Goal: Transaction & Acquisition: Purchase product/service

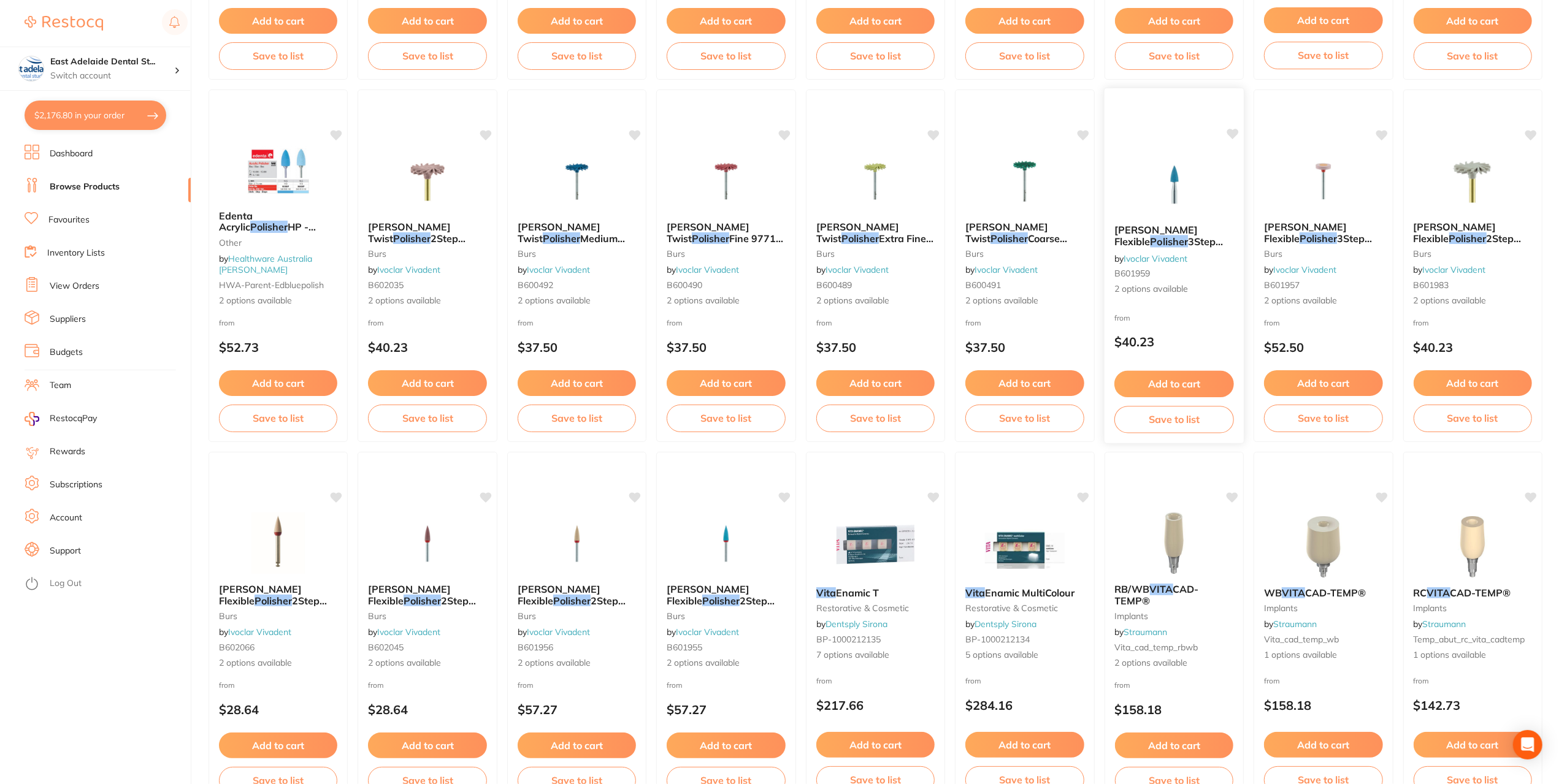
scroll to position [1616, 0]
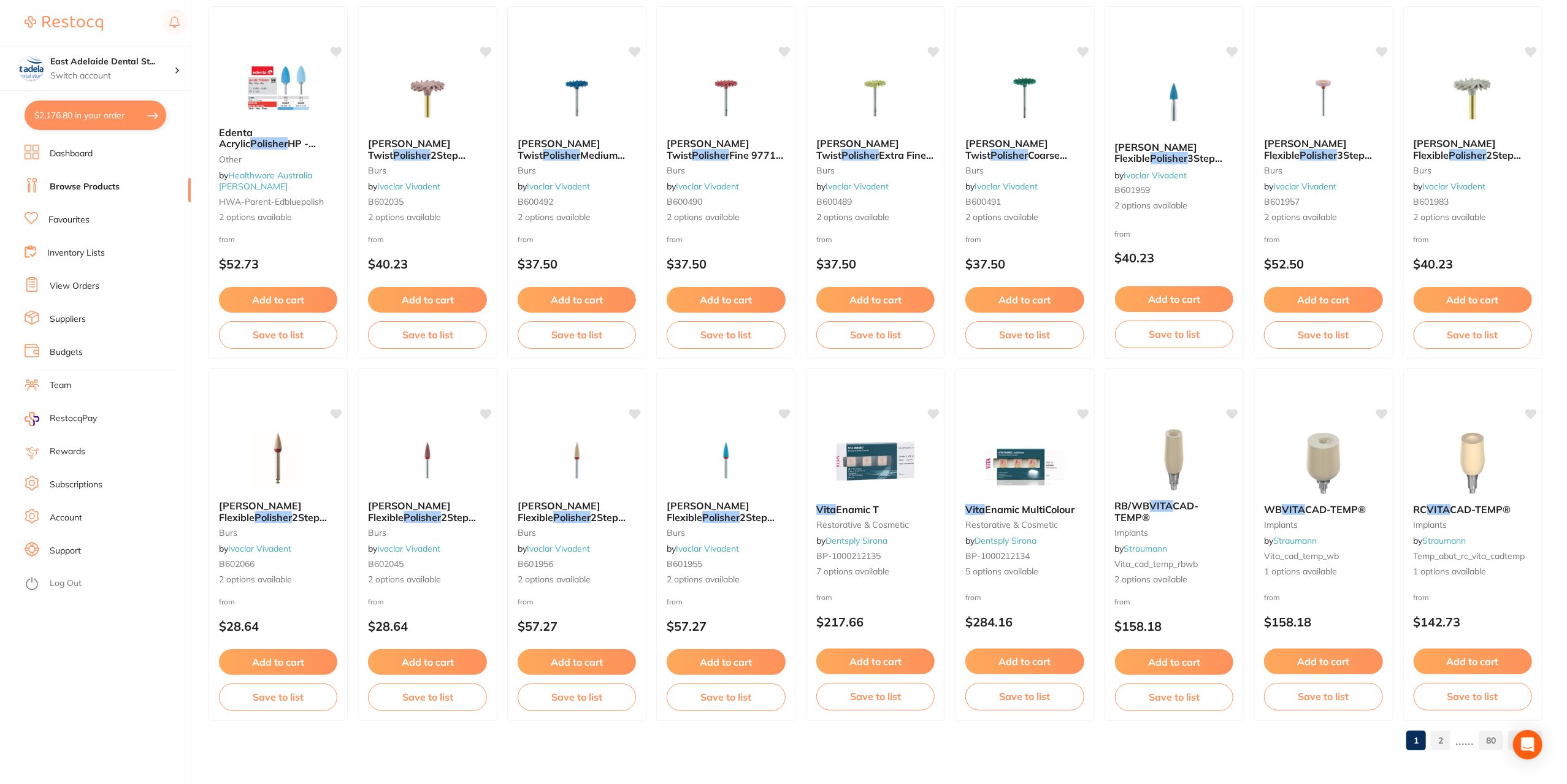
type input "vita polisher"
click at [1438, 741] on link "2" at bounding box center [1440, 740] width 19 height 24
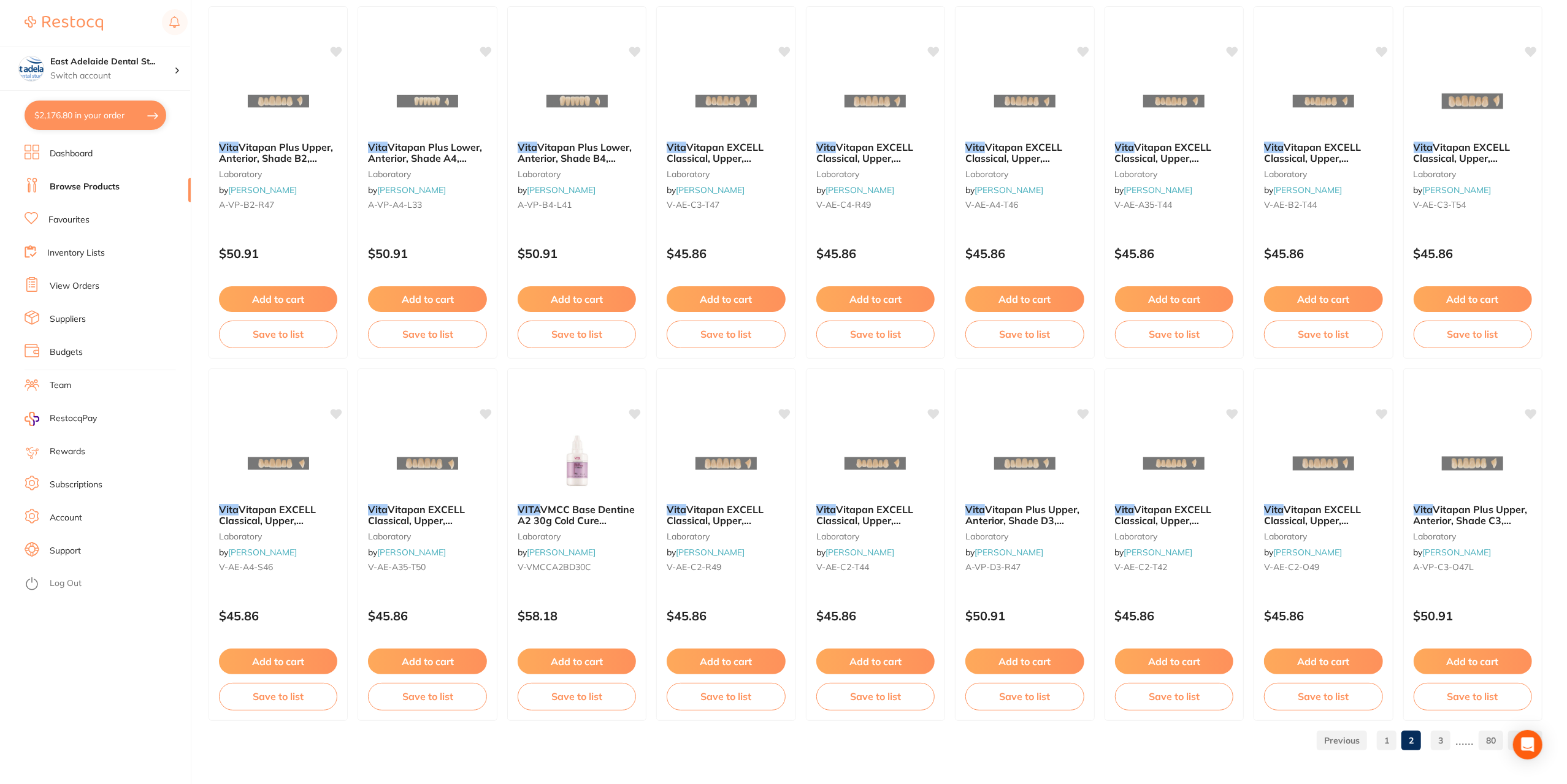
click at [1445, 737] on link "3" at bounding box center [1440, 740] width 19 height 24
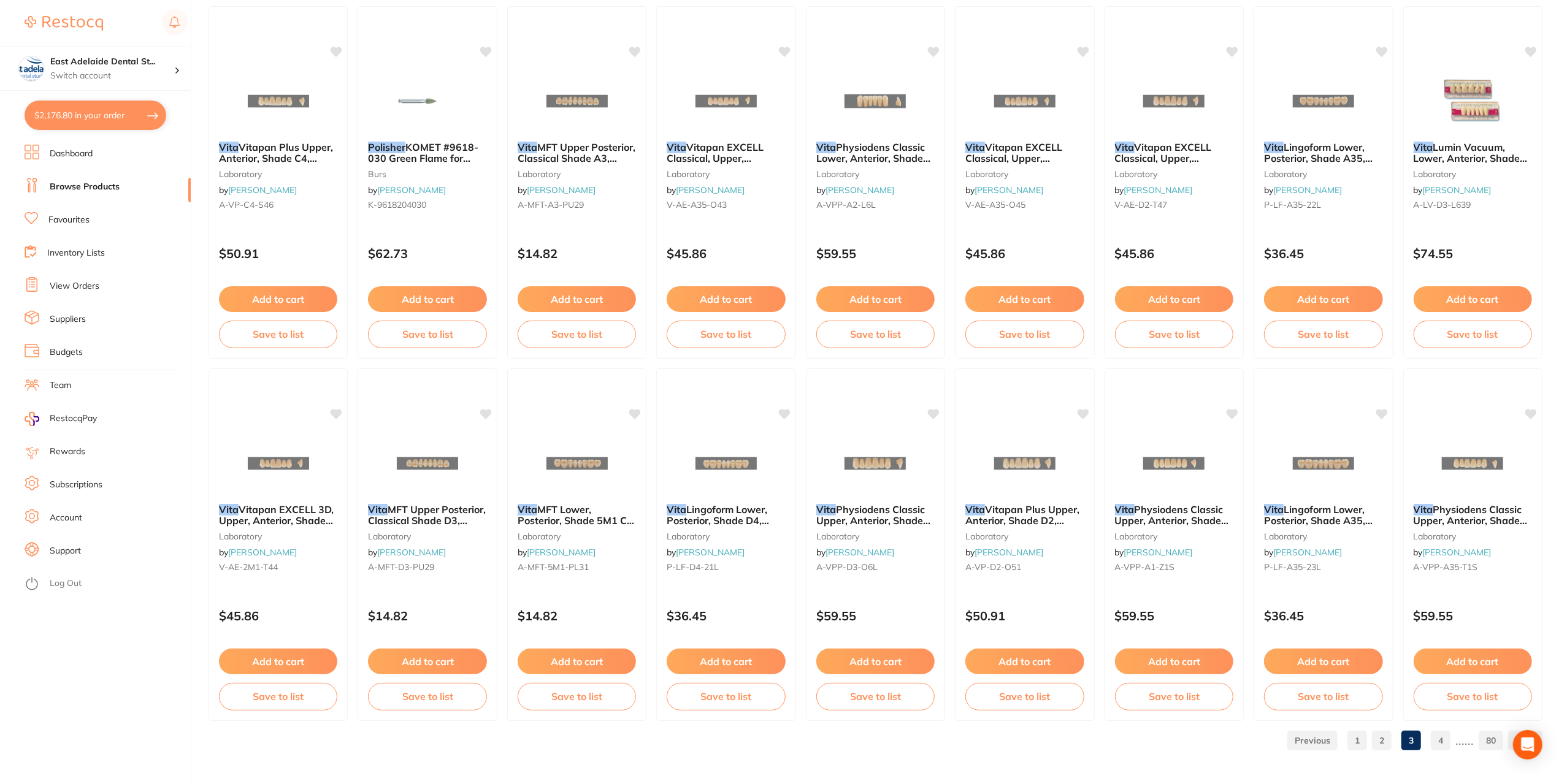
click at [1448, 741] on link "4" at bounding box center [1440, 740] width 19 height 24
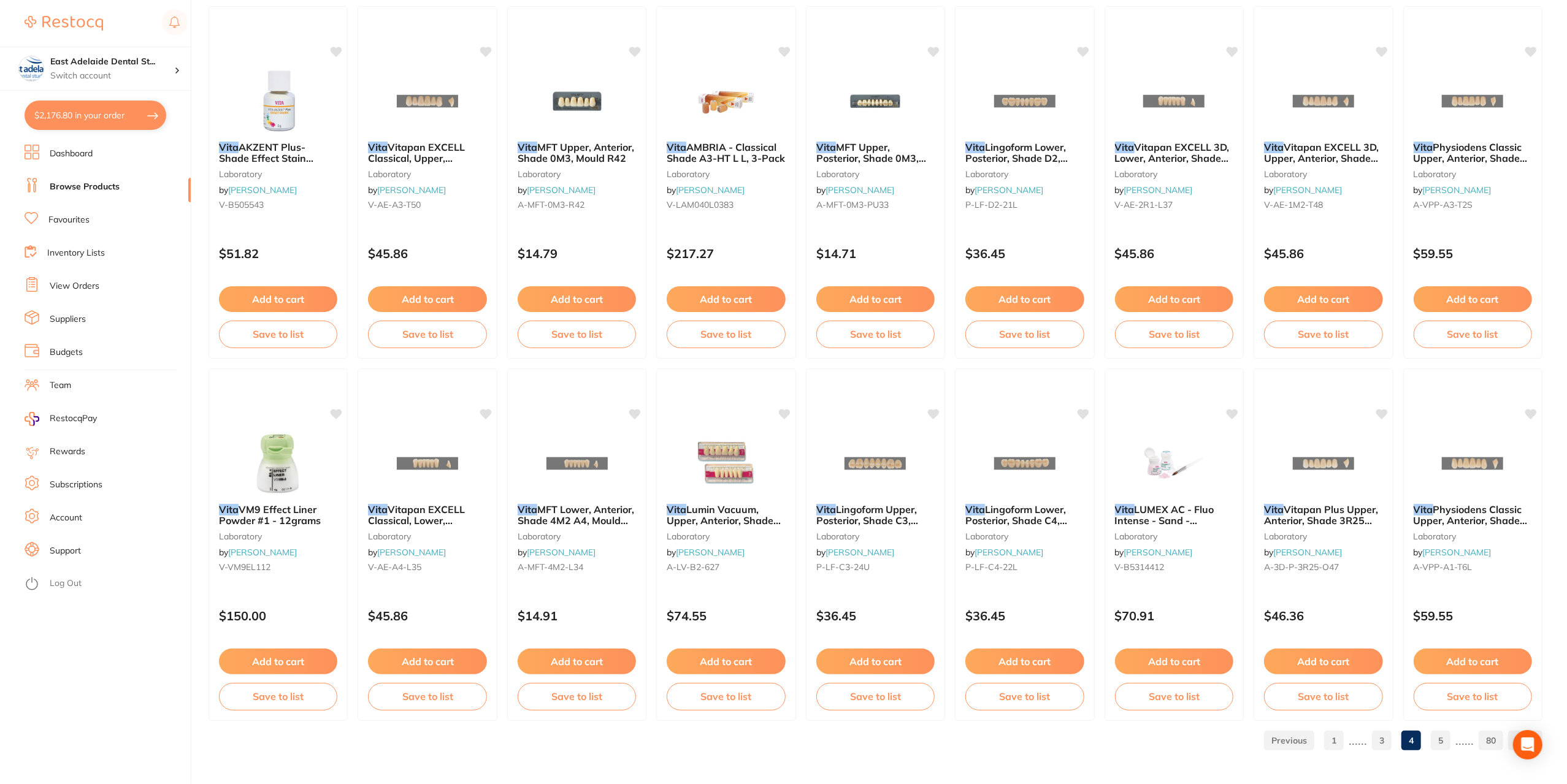
click at [1443, 738] on link "5" at bounding box center [1440, 740] width 19 height 24
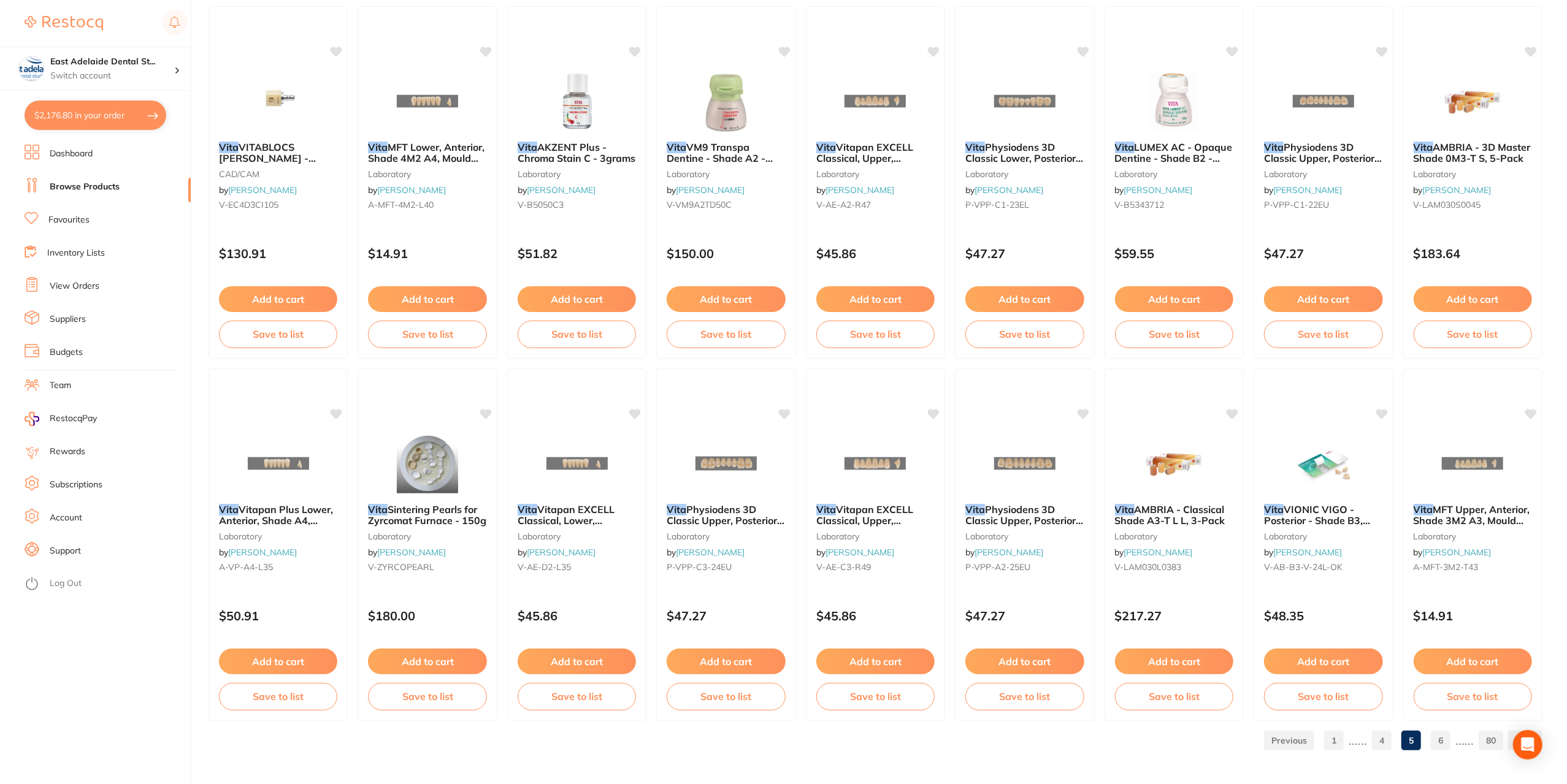
click at [1439, 734] on link "6" at bounding box center [1440, 740] width 19 height 24
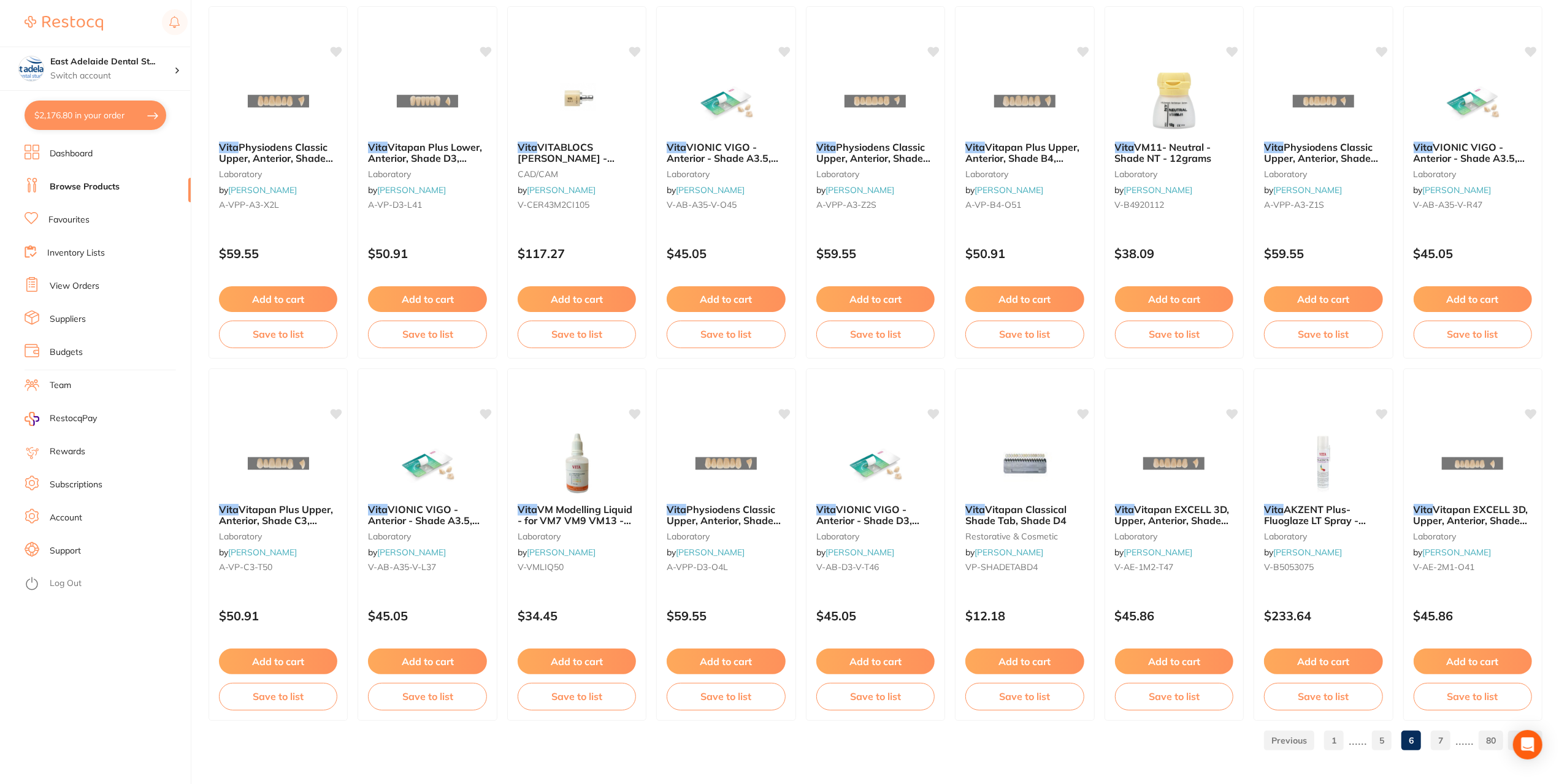
click at [1436, 739] on link "7" at bounding box center [1440, 740] width 19 height 24
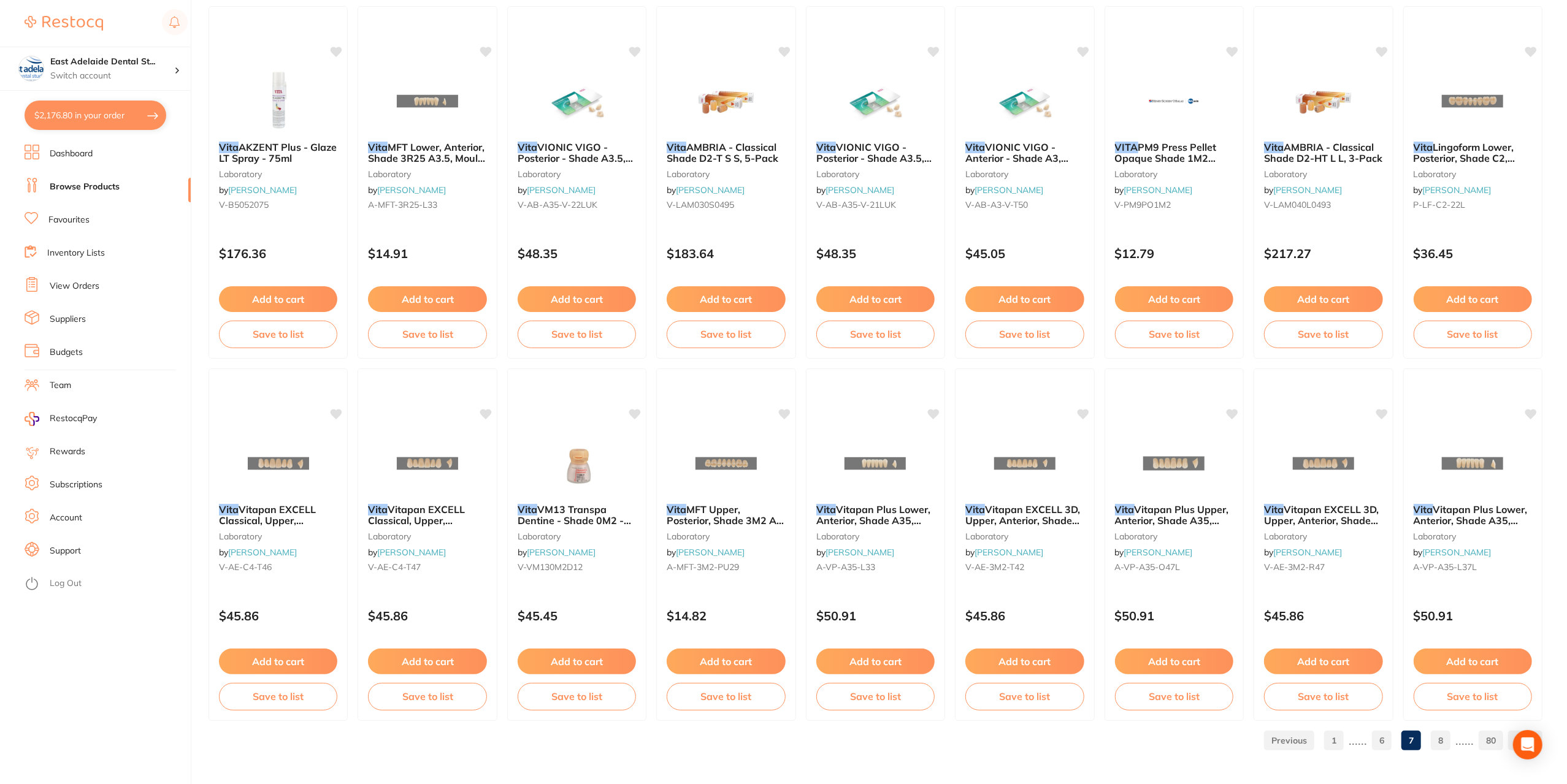
click at [1450, 748] on link "8" at bounding box center [1440, 740] width 19 height 24
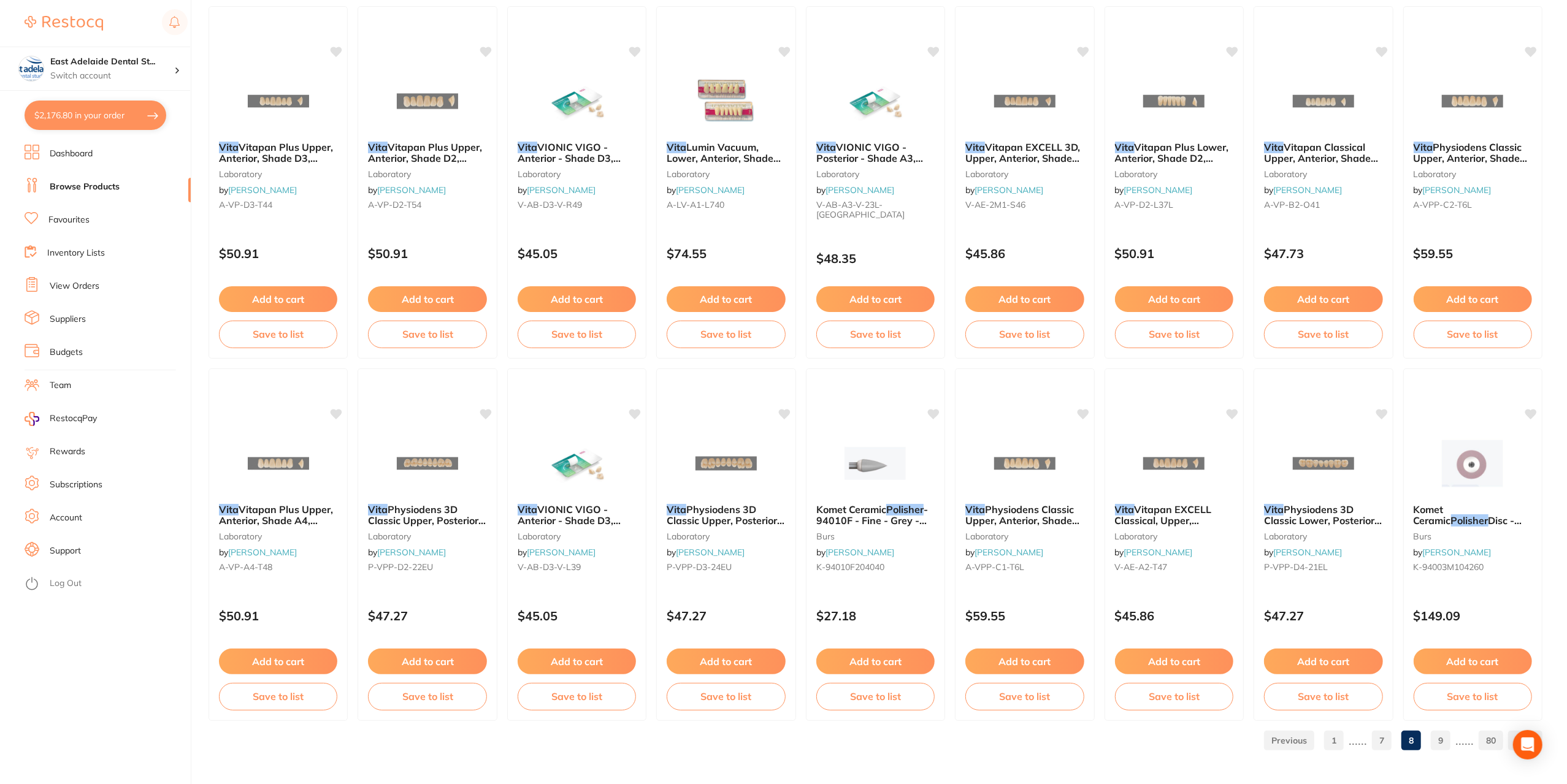
click at [1453, 745] on ul "1 ...... 7 8 9 ...... 80" at bounding box center [1400, 740] width 283 height 19
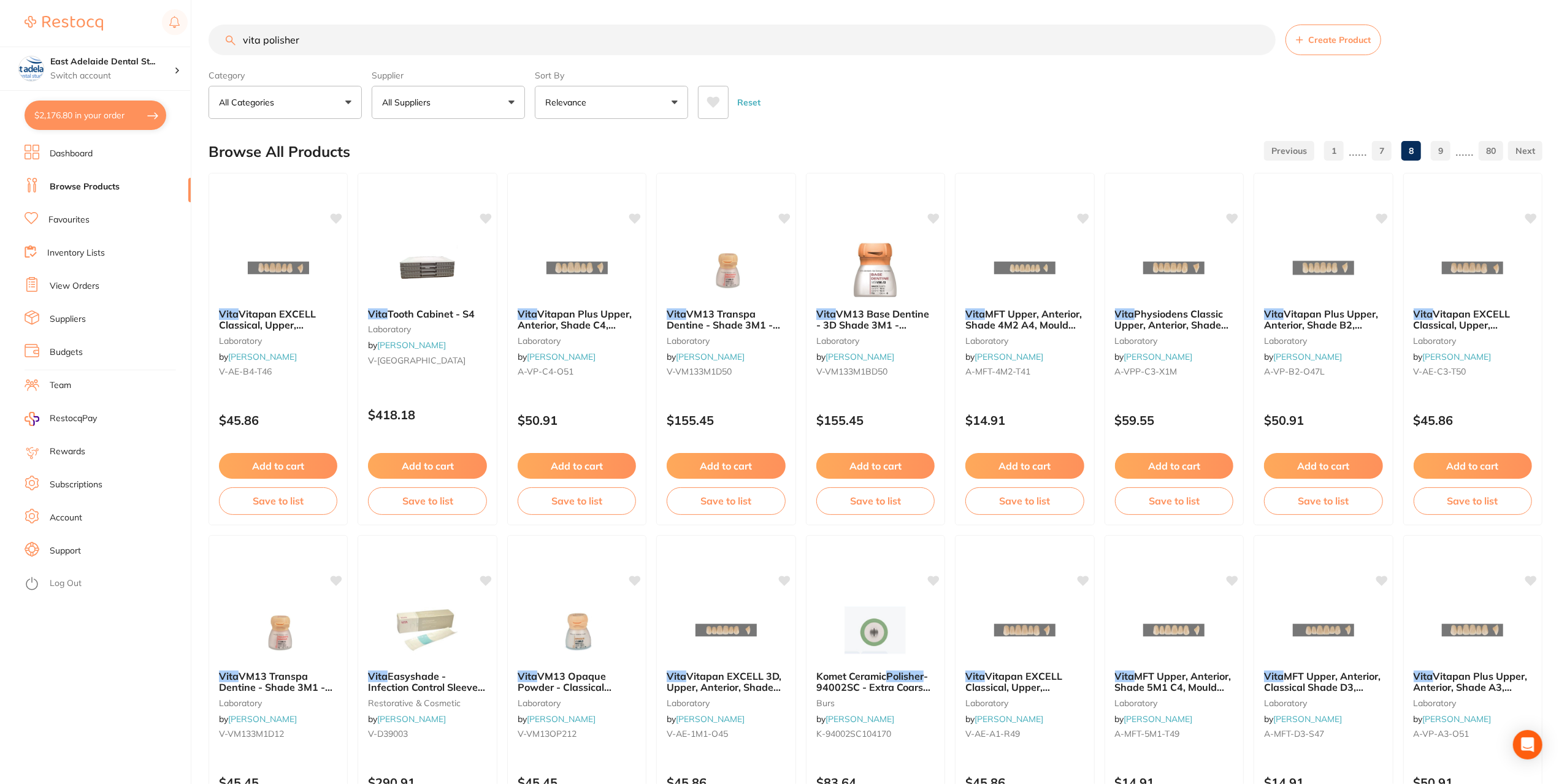
drag, startPoint x: 84, startPoint y: 143, endPoint x: 90, endPoint y: 142, distance: 6.1
click at [84, 142] on section "East Adelaide Dental St... Switch account East Adelaide Dental Studio $2,176.80…" at bounding box center [95, 392] width 191 height 784
click at [96, 119] on button "$2,176.80 in your order" at bounding box center [95, 114] width 142 height 29
checkbox input "true"
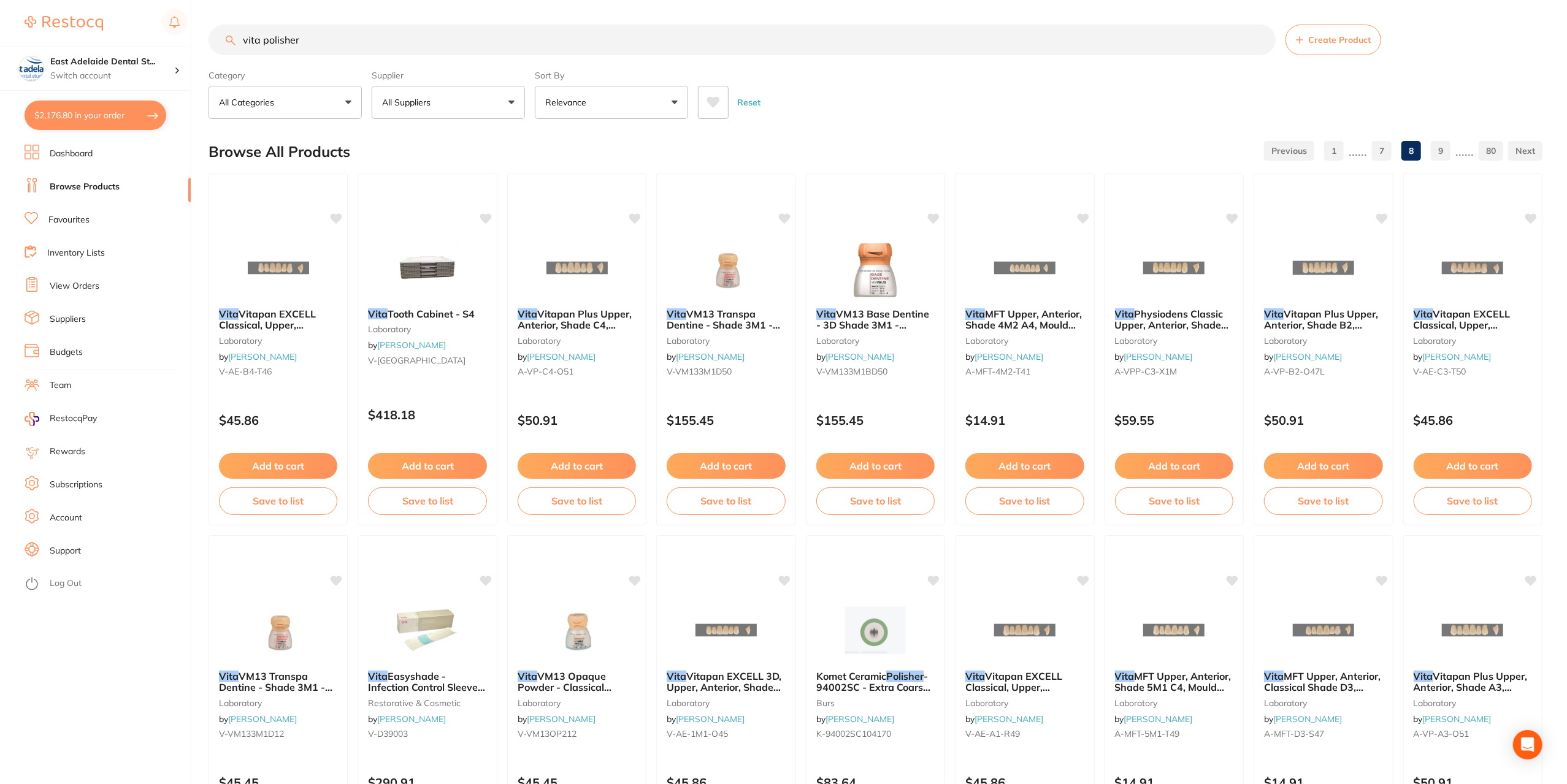
checkbox input "true"
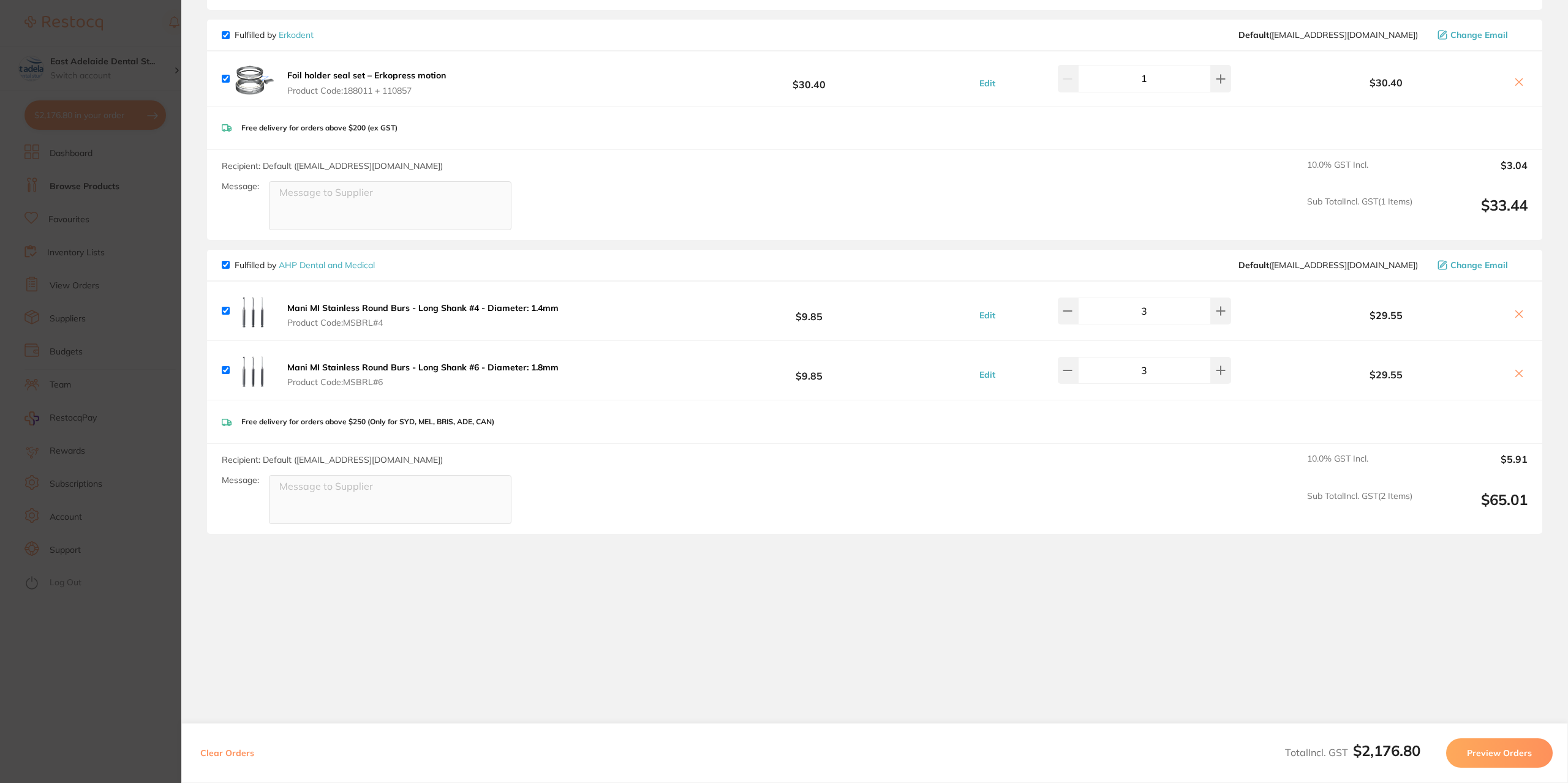
scroll to position [2117, 0]
click at [98, 636] on section "Update RRP Set your pre negotiated price for this item. Item Agreed RRP (excl. …" at bounding box center [784, 391] width 1568 height 783
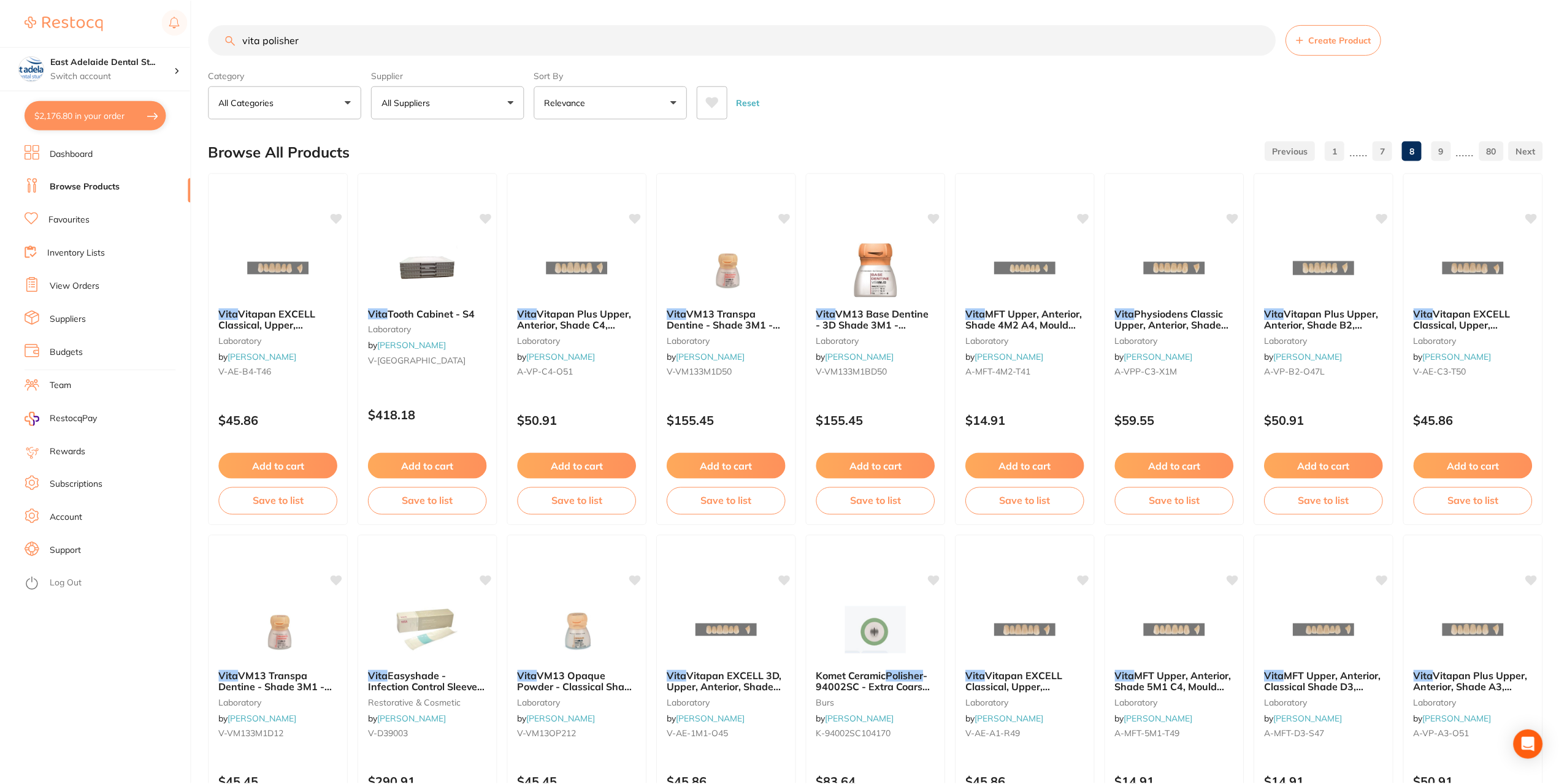
scroll to position [1616, 0]
